Goal: Obtain resource: Obtain resource

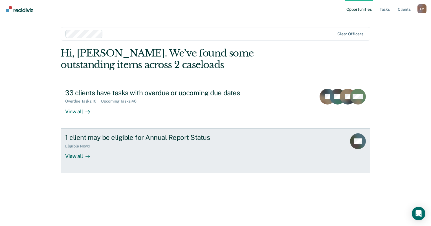
click at [76, 156] on div "View all" at bounding box center [81, 153] width 32 height 11
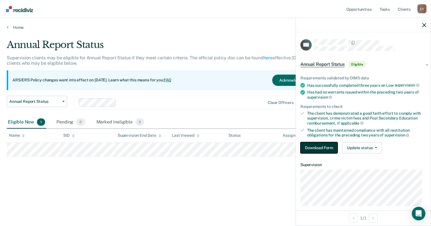
click at [324, 146] on button "Download Form" at bounding box center [318, 147] width 37 height 11
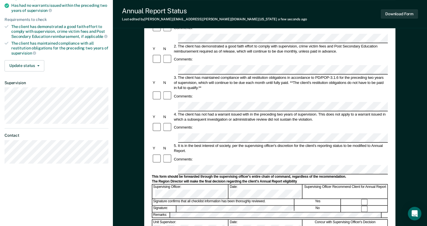
scroll to position [89, 0]
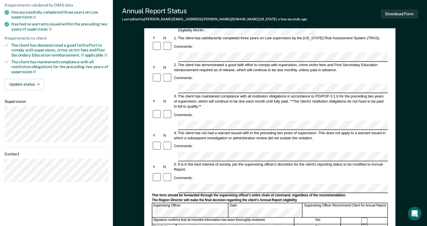
scroll to position [192, 0]
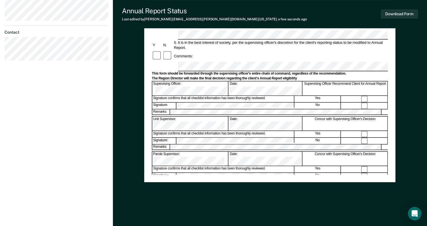
click at [327, 170] on div "Annual Reporting Checklist, Recommendation, and Determination Form Clients who …" at bounding box center [270, 18] width 236 height 312
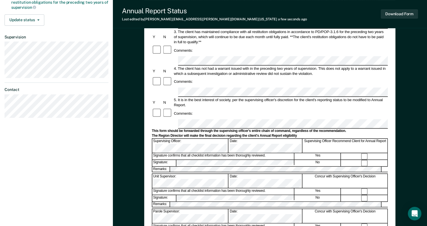
scroll to position [0, 0]
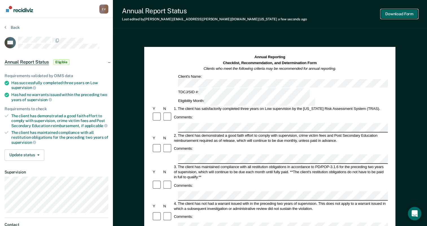
click at [403, 14] on button "Download Form" at bounding box center [399, 13] width 37 height 9
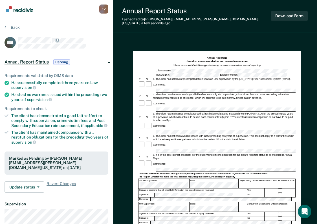
click at [256, 59] on h1 "Annual Reporting Checklist, Recommendation, and Determination Form Clients who …" at bounding box center [217, 62] width 88 height 12
click at [190, 56] on h1 "Annual Reporting Checklist, Recommendation, and Determination Form Clients who …" at bounding box center [217, 62] width 88 height 12
drag, startPoint x: 190, startPoint y: 54, endPoint x: 245, endPoint y: 52, distance: 55.6
click at [245, 56] on h1 "Annual Reporting Checklist, Recommendation, and Determination Form Clients who …" at bounding box center [217, 62] width 88 height 12
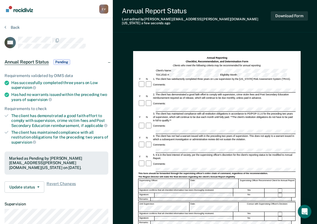
click at [245, 60] on strong "Checklist, Recommendation, and Determination Form" at bounding box center [217, 61] width 63 height 3
drag, startPoint x: 265, startPoint y: 56, endPoint x: 292, endPoint y: 52, distance: 26.7
click at [292, 56] on div "Annual Reporting Checklist, Recommendation, and Determination Form Clients who …" at bounding box center [216, 62] width 157 height 12
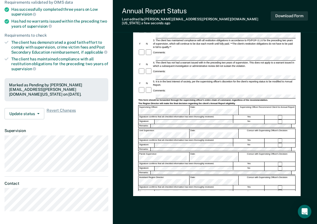
scroll to position [74, 0]
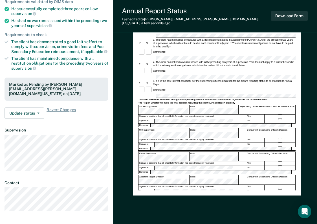
click at [247, 67] on div "Comments:" at bounding box center [216, 70] width 157 height 7
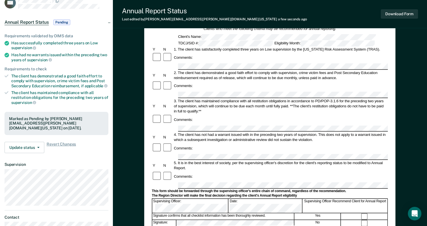
scroll to position [0, 0]
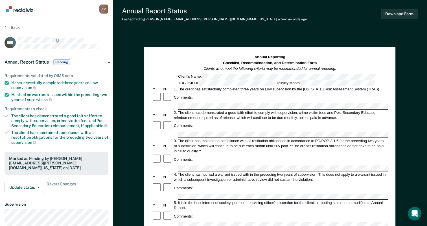
drag, startPoint x: 431, startPoint y: 13, endPoint x: 299, endPoint y: 33, distance: 133.3
click at [299, 33] on div "Annual Report Status Last edited by [PERSON_NAME][EMAIL_ADDRESS][PERSON_NAME][D…" at bounding box center [270, 196] width 314 height 392
click at [28, 181] on button "Update status" at bounding box center [25, 186] width 40 height 11
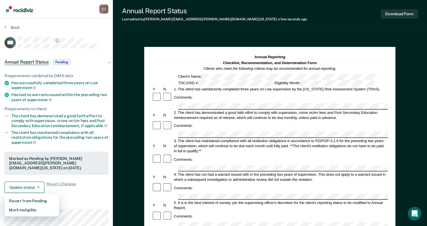
click at [138, 95] on div "Annual Reporting Checklist, Recommendation, and Determination Form Clients who …" at bounding box center [270, 226] width 314 height 383
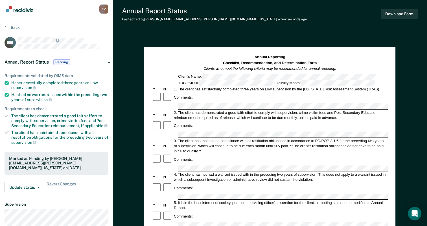
click at [365, 28] on div "Annual Report Status Last edited by [PERSON_NAME][EMAIL_ADDRESS][PERSON_NAME][D…" at bounding box center [270, 14] width 314 height 28
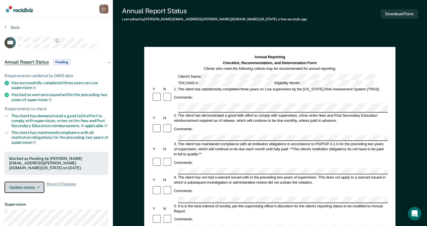
click at [35, 187] on span "button" at bounding box center [37, 187] width 5 height 1
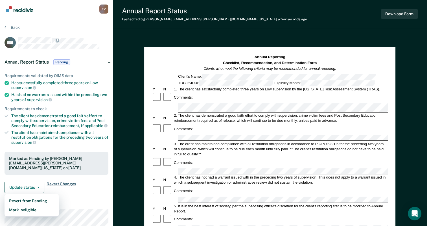
click at [58, 181] on span "Revert Changes" at bounding box center [61, 186] width 29 height 11
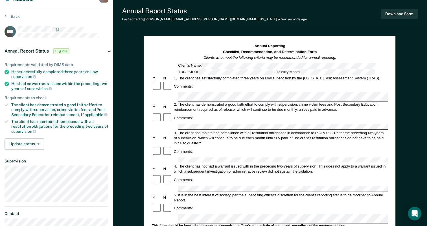
scroll to position [3, 0]
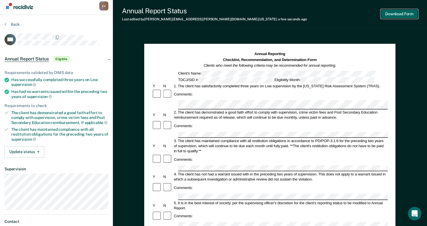
click at [395, 13] on button "Download Form" at bounding box center [399, 13] width 37 height 9
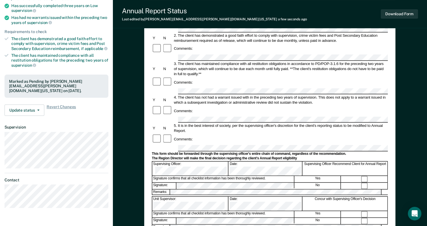
scroll to position [77, 0]
click at [397, 15] on button "Download Form" at bounding box center [399, 13] width 37 height 9
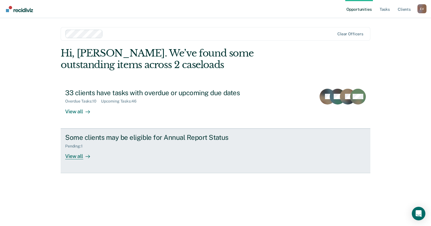
click at [187, 137] on div "Some clients may be eligible for Annual Report Status" at bounding box center [164, 137] width 198 height 8
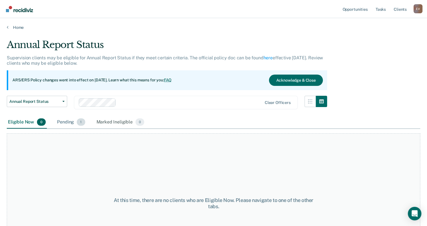
click at [67, 122] on div "Pending 1" at bounding box center [71, 122] width 30 height 12
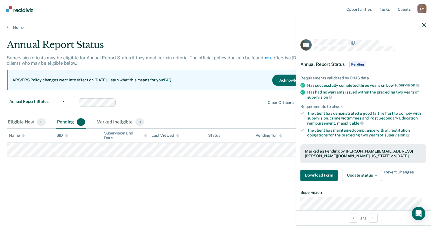
click at [396, 172] on span "Revert Changes" at bounding box center [398, 175] width 29 height 11
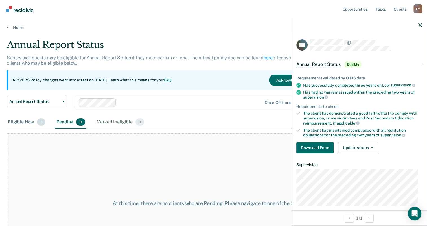
click at [24, 125] on div "Eligible Now 1" at bounding box center [27, 122] width 40 height 12
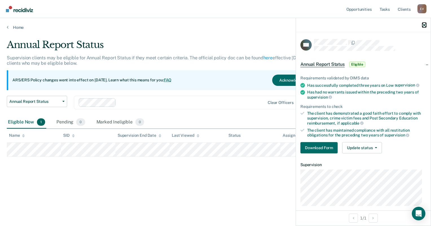
click at [425, 25] on icon "button" at bounding box center [424, 25] width 4 height 4
